Goal: Use online tool/utility: Utilize a website feature to perform a specific function

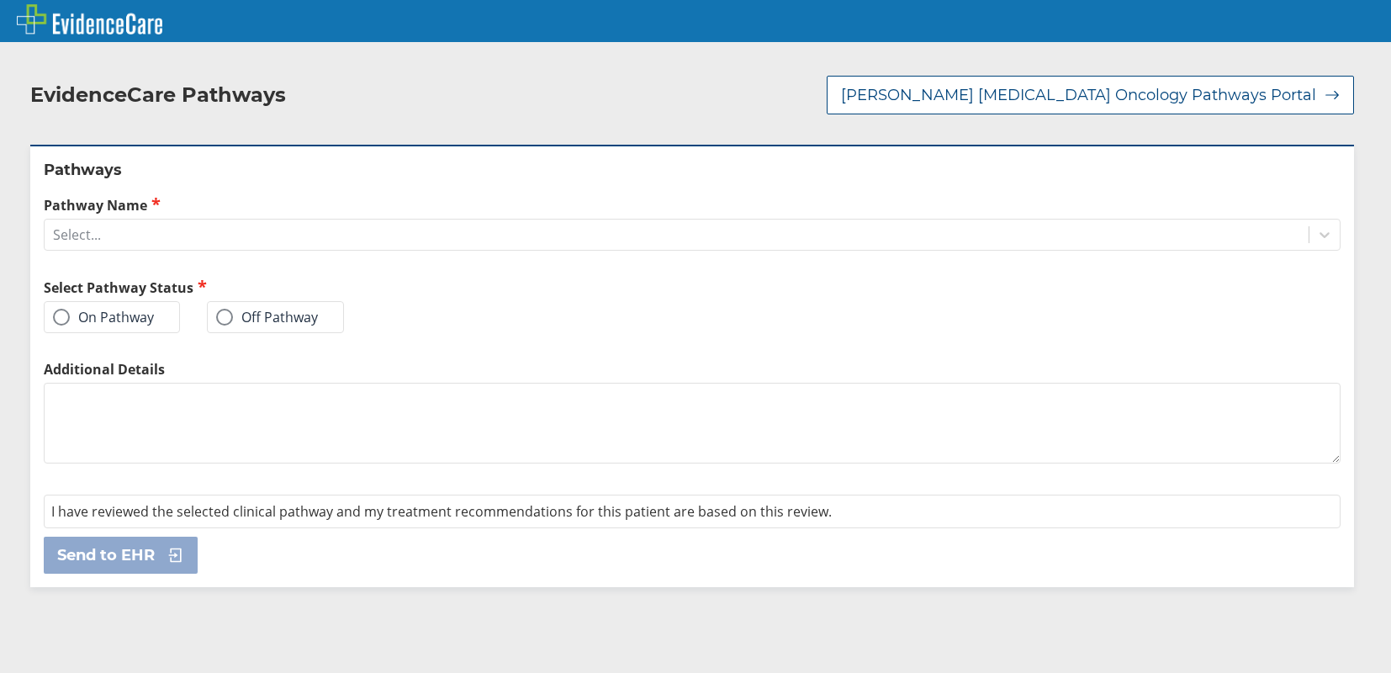
click at [140, 309] on label "On Pathway" at bounding box center [103, 317] width 101 height 17
click at [0, 0] on input "On Pathway" at bounding box center [0, 0] width 0 height 0
click at [186, 220] on div "Select..." at bounding box center [677, 234] width 1264 height 29
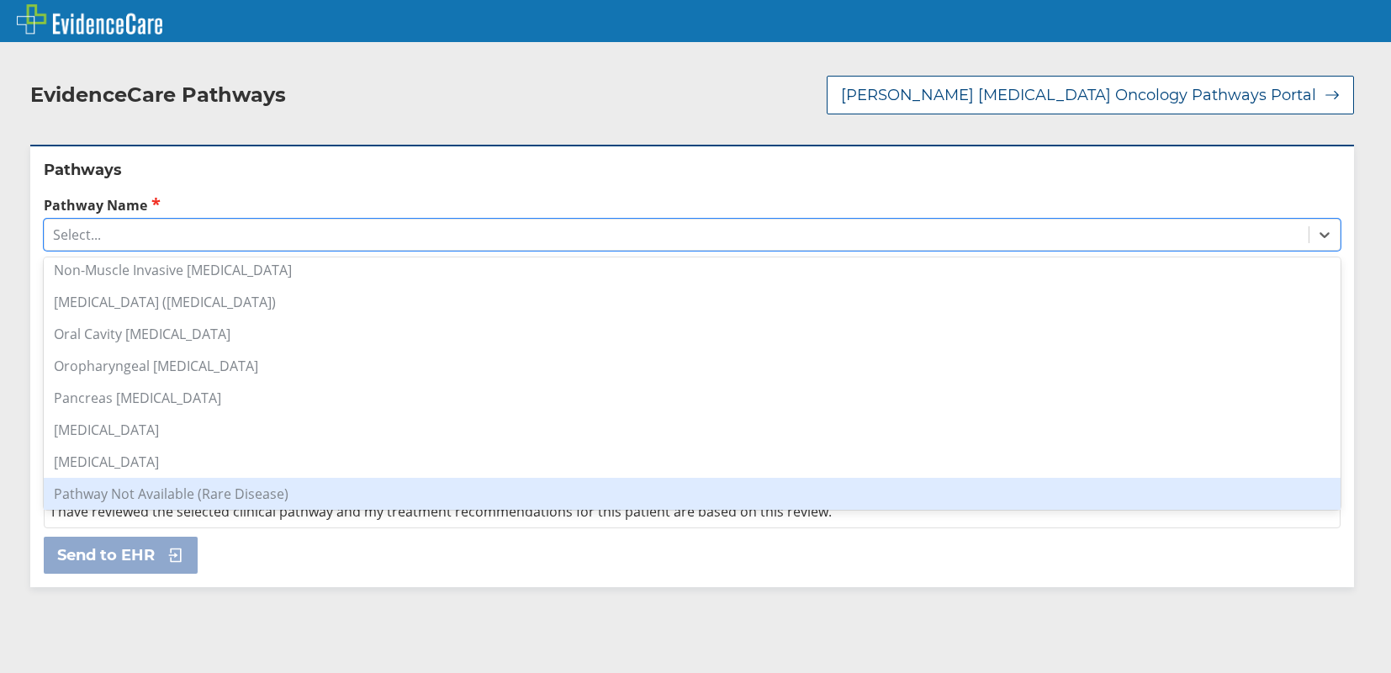
scroll to position [1009, 0]
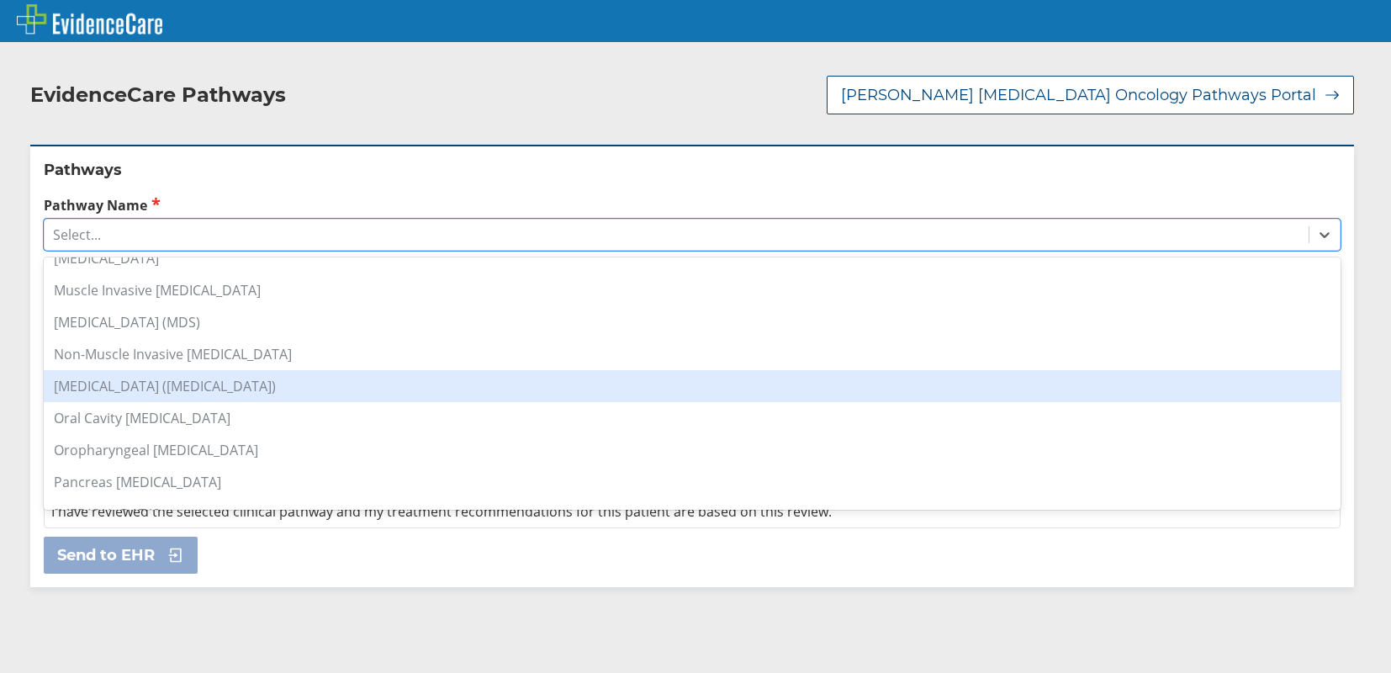
click at [168, 370] on div "[MEDICAL_DATA] ([MEDICAL_DATA])" at bounding box center [692, 386] width 1297 height 32
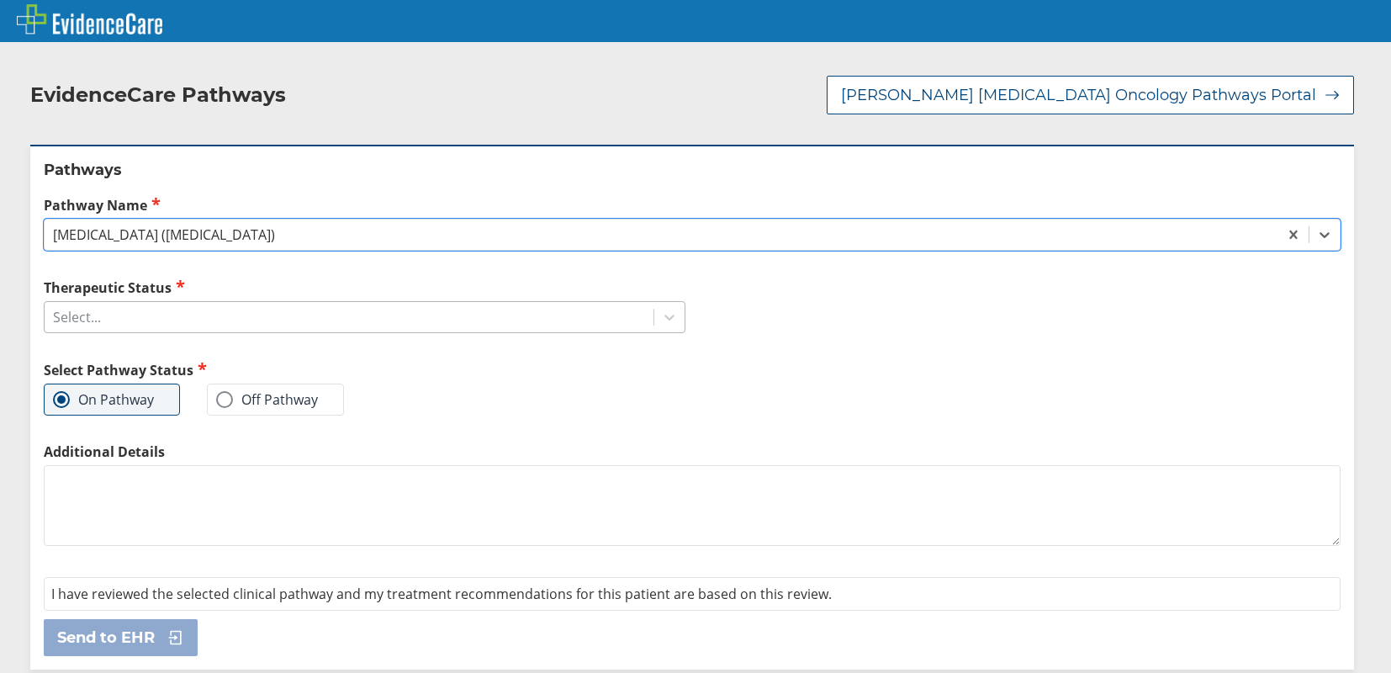
click at [127, 303] on div "Select..." at bounding box center [349, 317] width 609 height 29
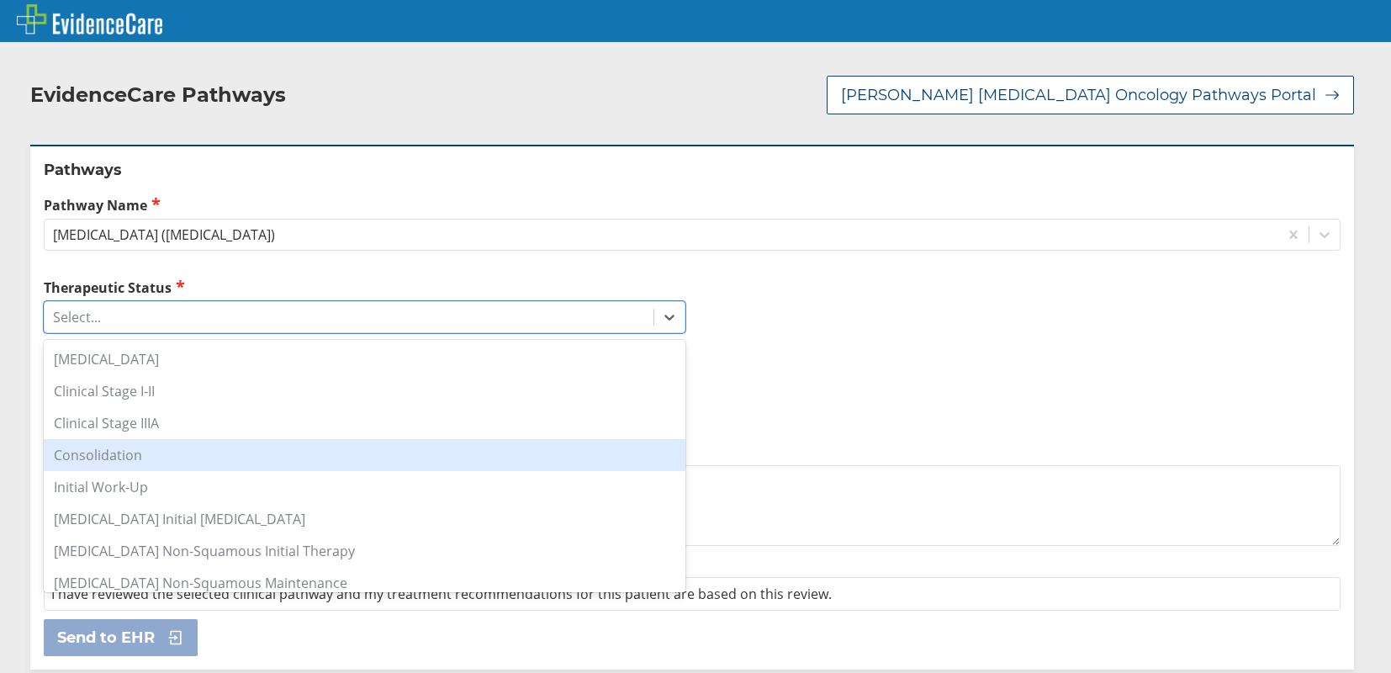
scroll to position [84, 0]
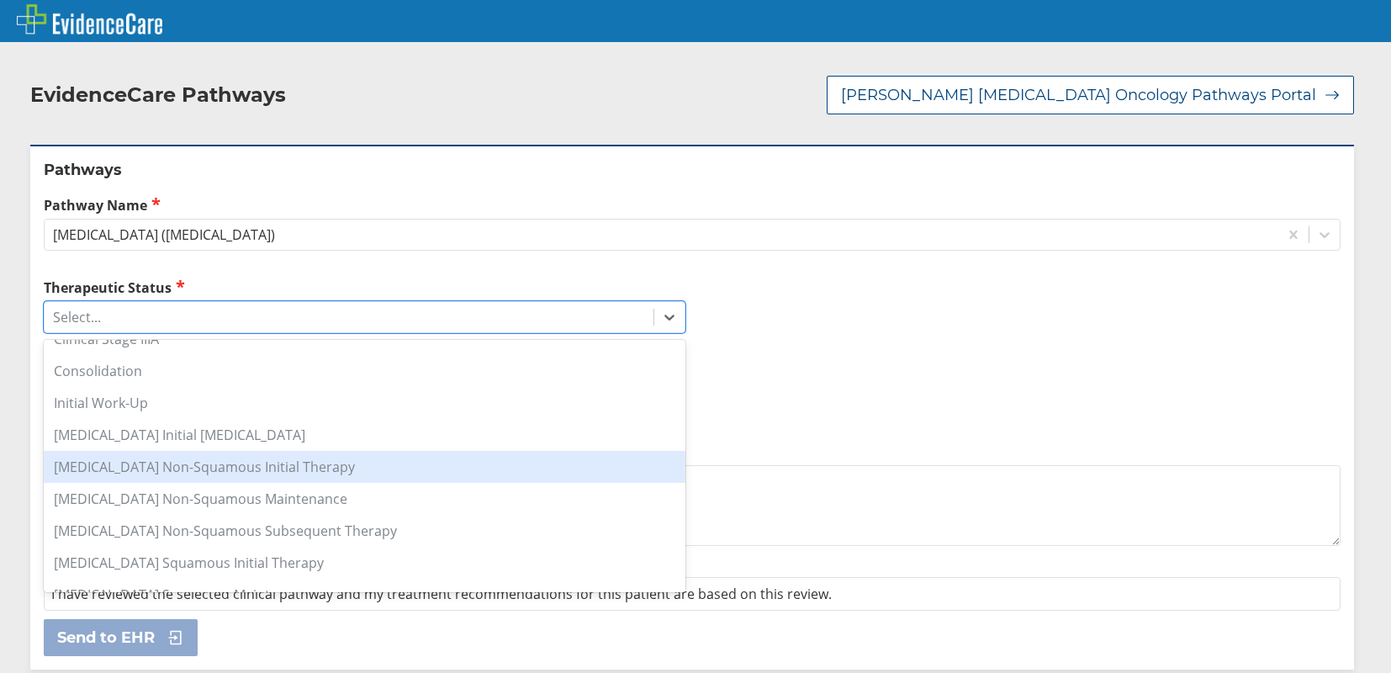
click at [193, 451] on div "[MEDICAL_DATA] Non-Squamous Initial Therapy" at bounding box center [365, 467] width 642 height 32
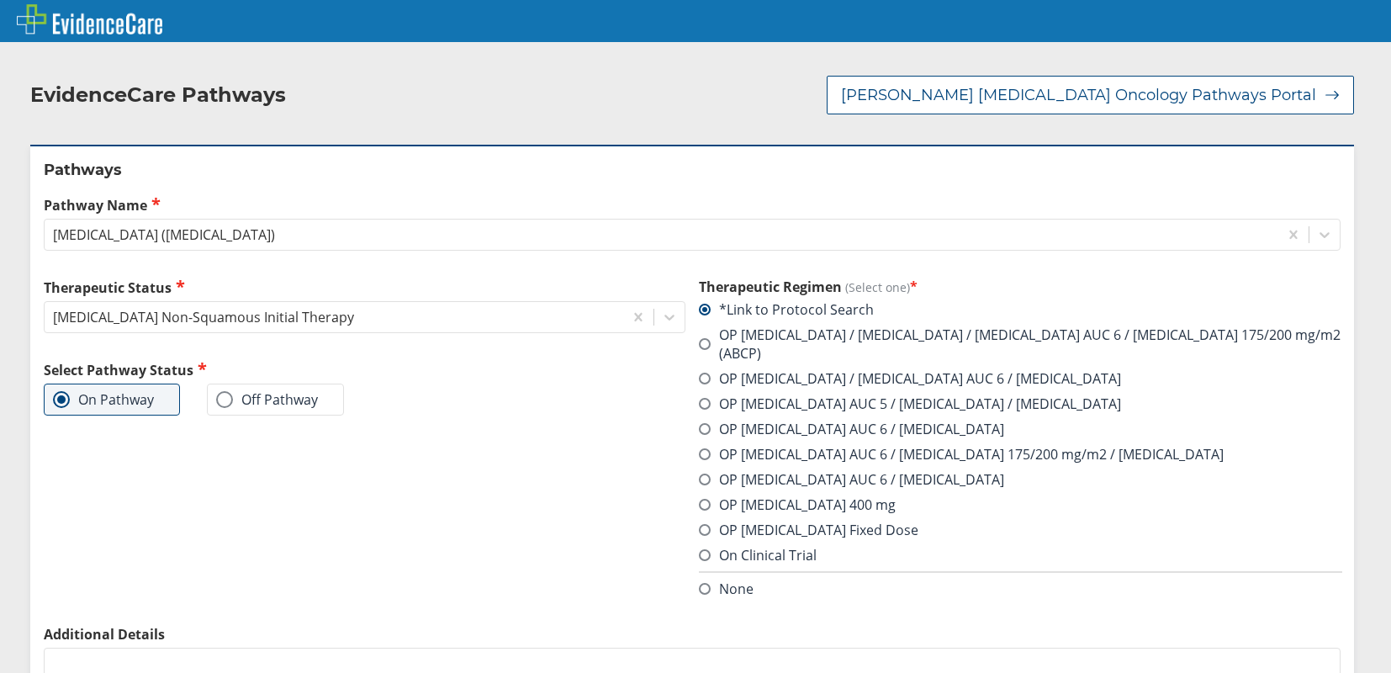
click at [784, 394] on label "OP [MEDICAL_DATA] AUC 5 / [MEDICAL_DATA] / [MEDICAL_DATA]" at bounding box center [910, 403] width 422 height 19
click at [0, 0] on input "OP [MEDICAL_DATA] AUC 5 / [MEDICAL_DATA] / [MEDICAL_DATA]" at bounding box center [0, 0] width 0 height 0
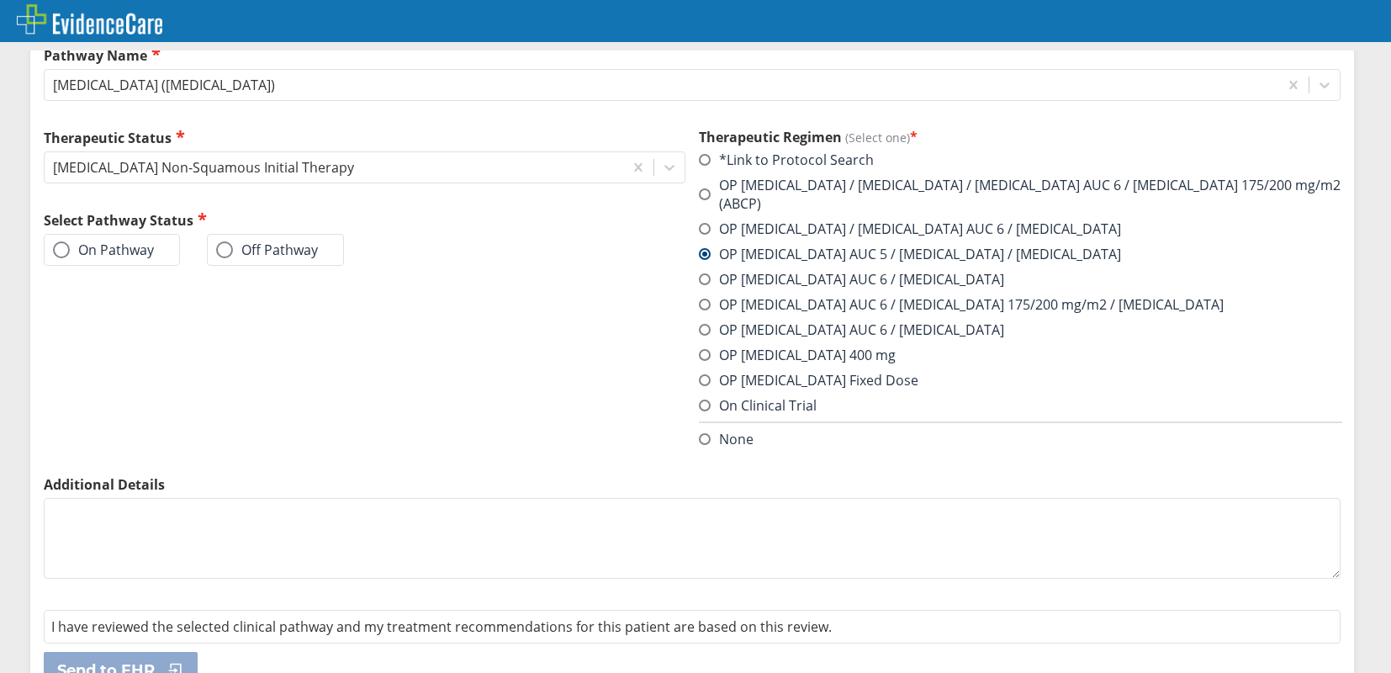
click at [100, 241] on label "On Pathway" at bounding box center [103, 249] width 101 height 17
click at [0, 0] on input "On Pathway" at bounding box center [0, 0] width 0 height 0
click at [138, 660] on span "Send to EHR" at bounding box center [106, 670] width 98 height 20
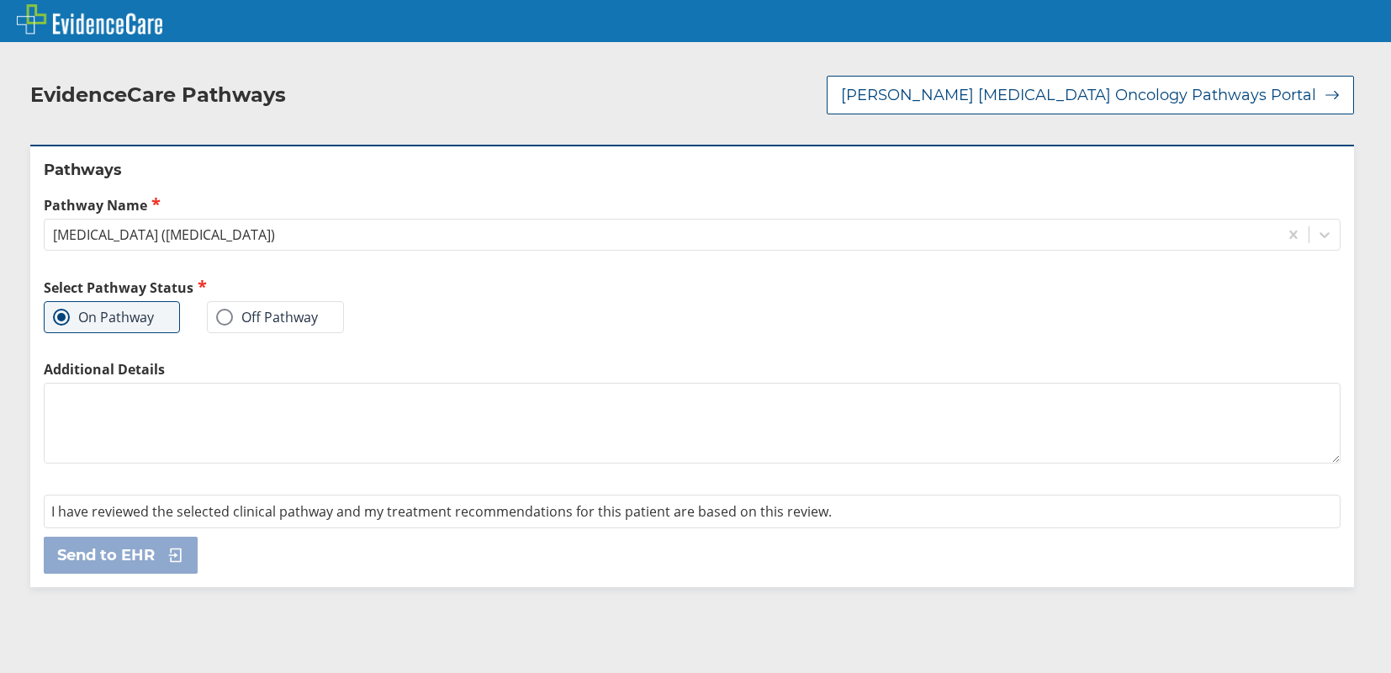
scroll to position [0, 0]
